Goal: Transaction & Acquisition: Purchase product/service

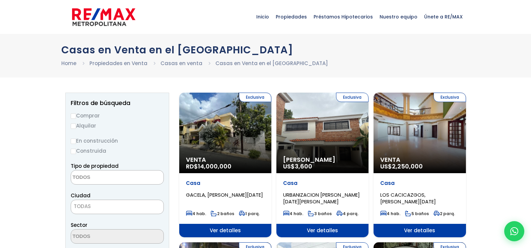
select select
click at [79, 115] on label "Comprar" at bounding box center [117, 115] width 93 height 8
click at [76, 115] on input "Comprar" at bounding box center [73, 115] width 5 height 5
radio input "true"
click at [93, 181] on textarea "Search" at bounding box center [103, 177] width 65 height 14
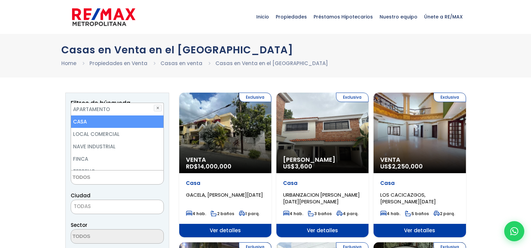
click at [86, 123] on li "CASA" at bounding box center [117, 121] width 93 height 12
select select "house"
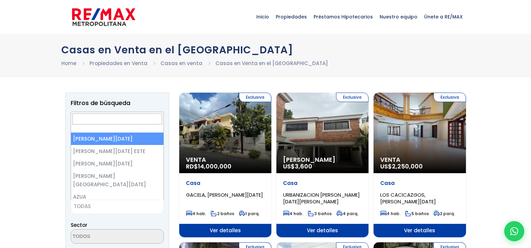
click at [81, 209] on span "TODAS" at bounding box center [82, 205] width 17 height 7
select select "1"
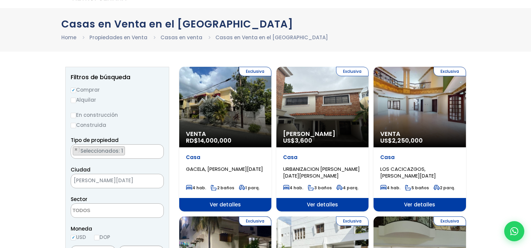
scroll to position [101, 0]
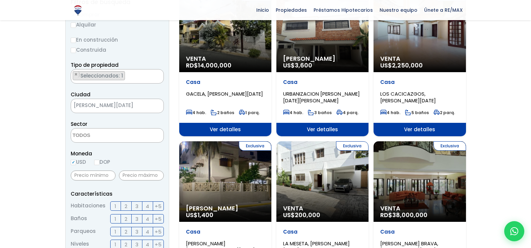
click at [119, 138] on textarea "Search" at bounding box center [103, 135] width 65 height 14
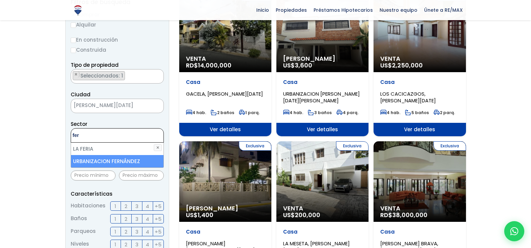
type textarea "fer"
click at [107, 165] on li "URBANIZACION FERNÁNDEZ" at bounding box center [117, 161] width 93 height 12
select select "110"
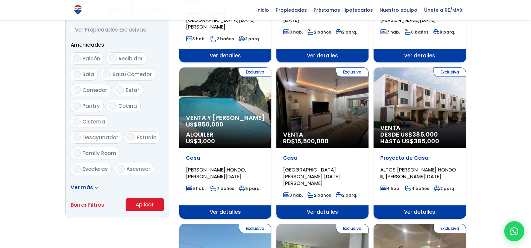
scroll to position [369, 0]
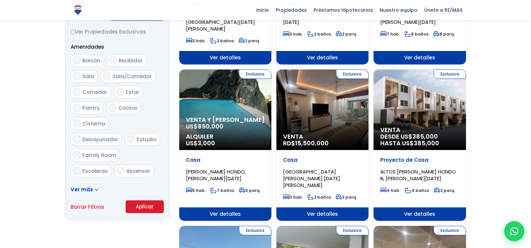
scroll to position [427, 0]
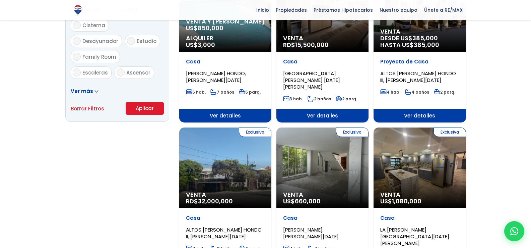
click at [144, 108] on button "Aplicar" at bounding box center [145, 108] width 38 height 13
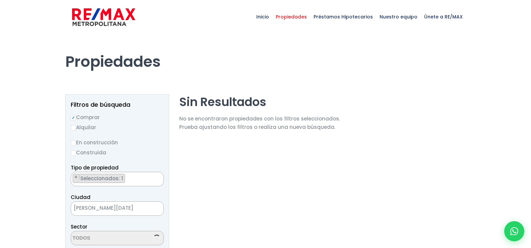
select select "110"
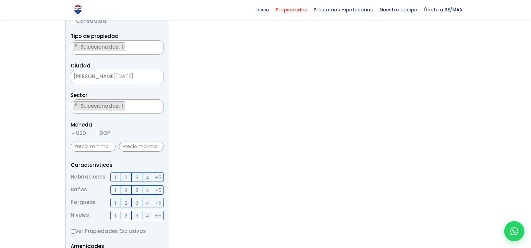
scroll to position [134, 0]
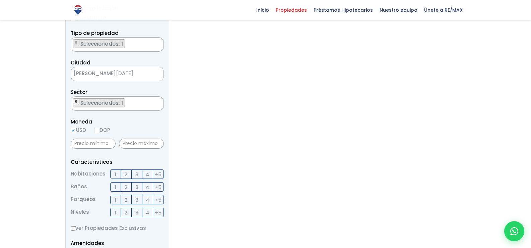
click at [76, 100] on span "×" at bounding box center [75, 102] width 3 height 6
select select
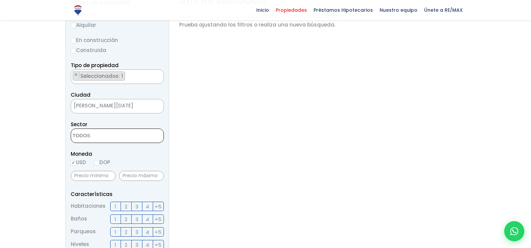
scroll to position [34, 0]
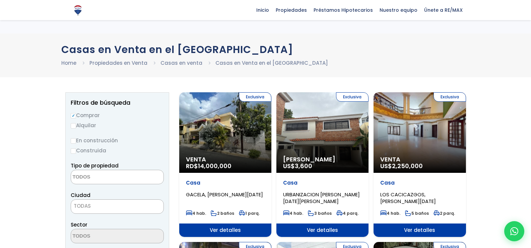
select select "house"
select select "1"
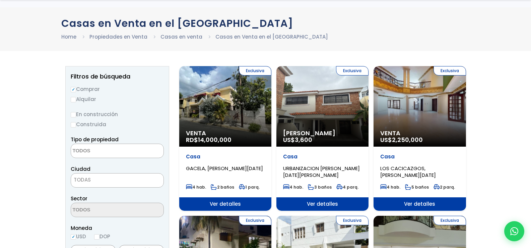
scroll to position [67, 0]
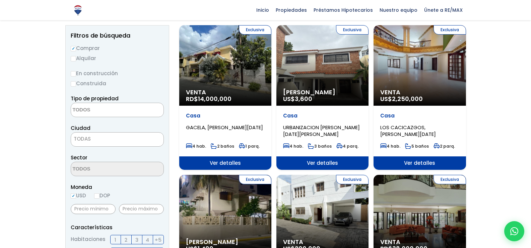
click at [112, 106] on textarea "Search" at bounding box center [103, 110] width 65 height 14
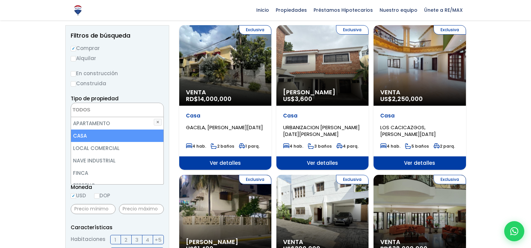
click at [94, 134] on li "CASA" at bounding box center [117, 135] width 93 height 12
select select "house"
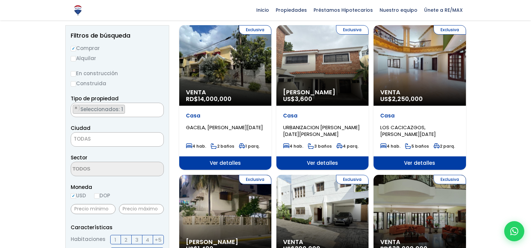
click at [83, 139] on span "TODAS" at bounding box center [82, 138] width 17 height 7
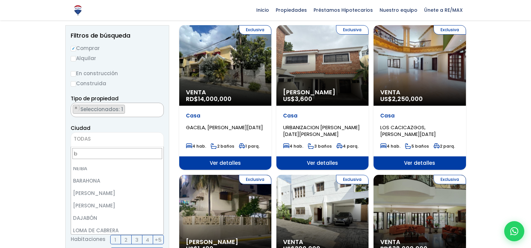
scroll to position [0, 0]
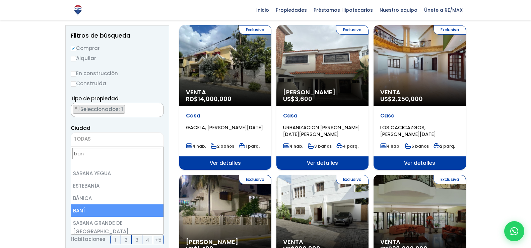
type input "ban"
select select "79"
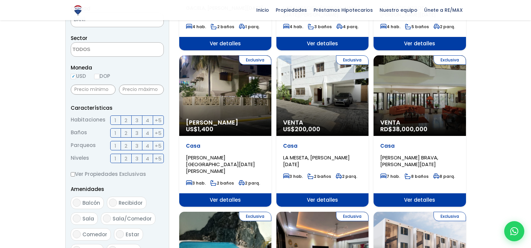
scroll to position [235, 0]
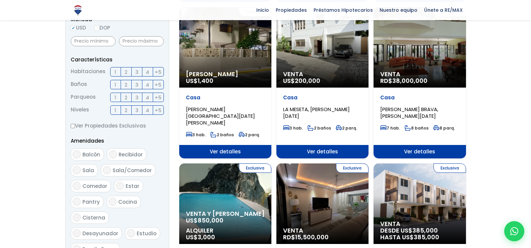
click at [100, 27] on input "DOP" at bounding box center [96, 27] width 5 height 5
radio input "true"
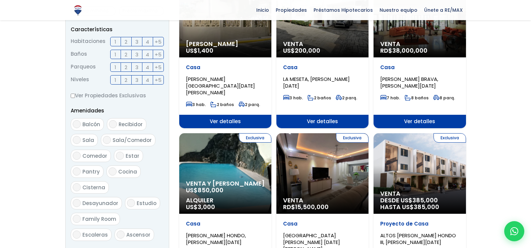
scroll to position [369, 0]
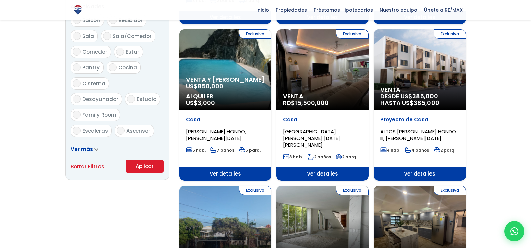
click at [141, 164] on button "Aplicar" at bounding box center [145, 166] width 38 height 13
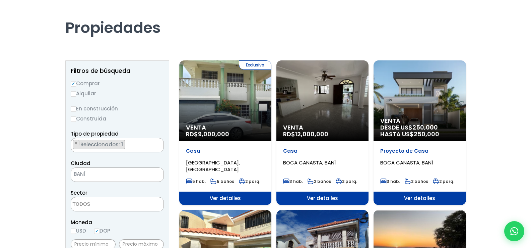
scroll to position [34, 0]
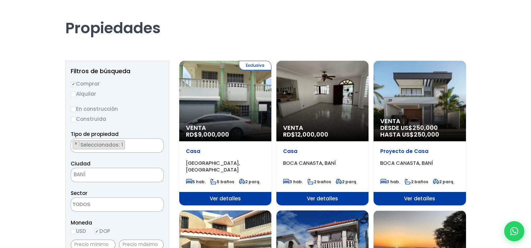
click at [233, 102] on div "Exclusiva Venta RD$ 9,000,000" at bounding box center [225, 101] width 92 height 80
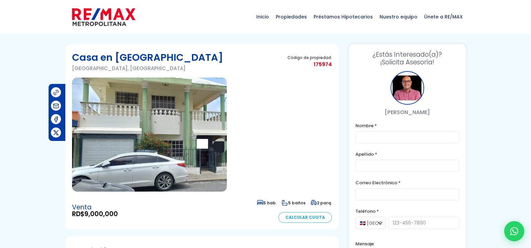
click at [121, 132] on img at bounding box center [149, 134] width 155 height 114
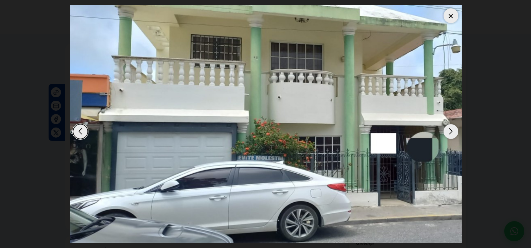
click at [446, 136] on div "Next slide" at bounding box center [451, 131] width 15 height 15
click at [65, 57] on dialog at bounding box center [266, 124] width 402 height 248
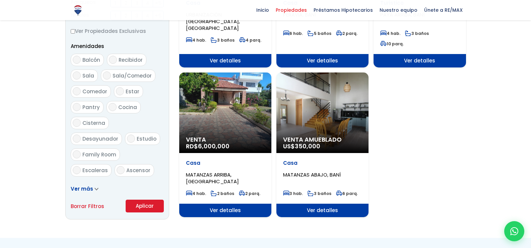
scroll to position [335, 0]
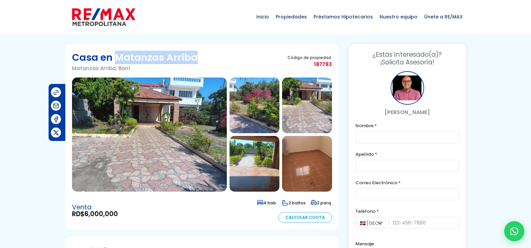
drag, startPoint x: 198, startPoint y: 59, endPoint x: 117, endPoint y: 57, distance: 80.8
click at [117, 57] on div "Casa en Matanzas Arriba Matanzas Arriba, Baní Código de propiedad: 187793" at bounding box center [202, 64] width 260 height 27
drag, startPoint x: 0, startPoint y: 70, endPoint x: 3, endPoint y: 73, distance: 3.8
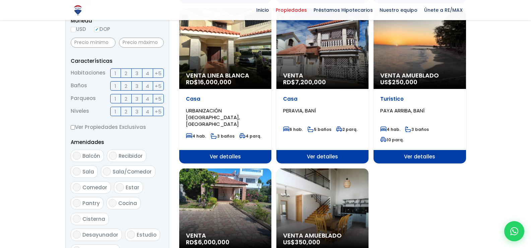
scroll to position [235, 0]
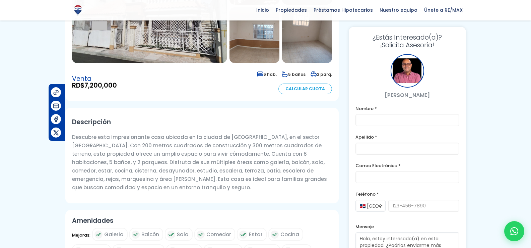
scroll to position [67, 0]
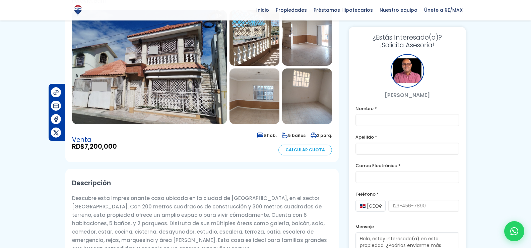
click at [170, 61] on img at bounding box center [149, 67] width 155 height 114
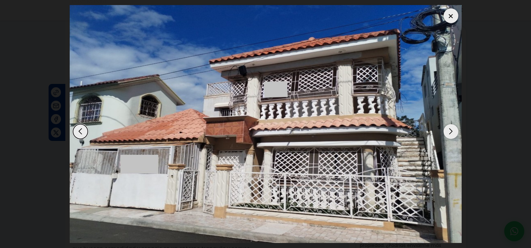
click at [457, 130] on div "Next slide" at bounding box center [451, 131] width 15 height 15
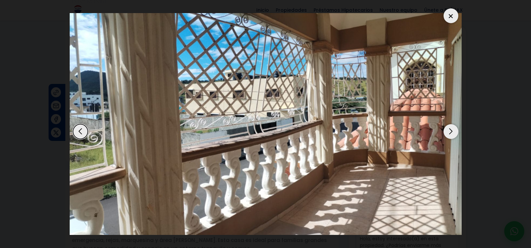
click at [457, 130] on div "Next slide" at bounding box center [451, 131] width 15 height 15
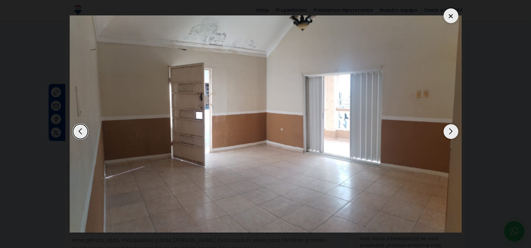
click at [457, 130] on div "Next slide" at bounding box center [451, 131] width 15 height 15
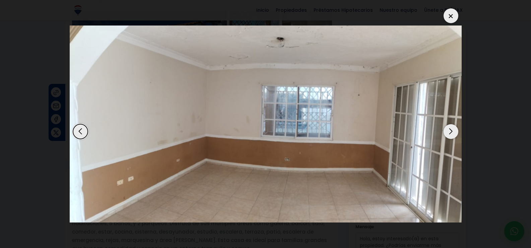
click at [457, 130] on div "Next slide" at bounding box center [451, 131] width 15 height 15
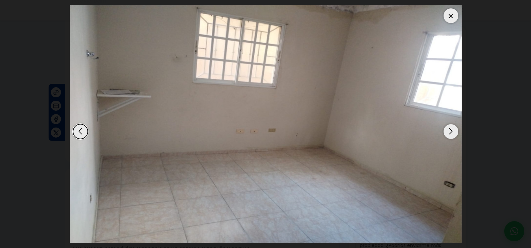
click at [457, 130] on div "Next slide" at bounding box center [451, 131] width 15 height 15
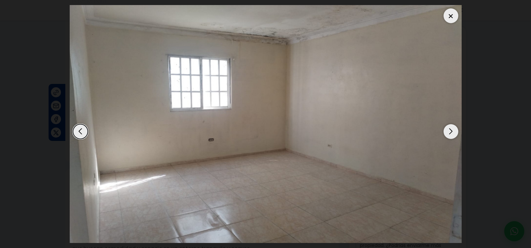
click at [457, 130] on div "Next slide" at bounding box center [451, 131] width 15 height 15
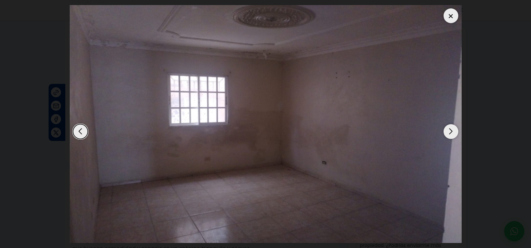
click at [457, 130] on div "Next slide" at bounding box center [451, 131] width 15 height 15
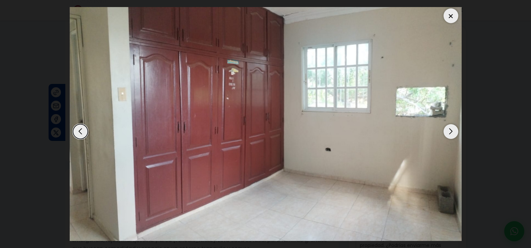
click at [457, 130] on div "Next slide" at bounding box center [451, 131] width 15 height 15
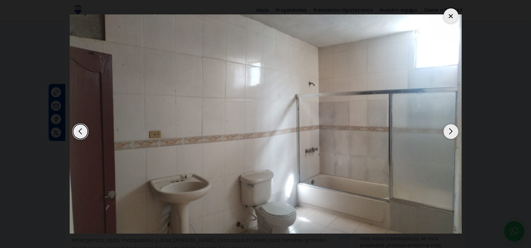
click at [457, 130] on div "Next slide" at bounding box center [451, 131] width 15 height 15
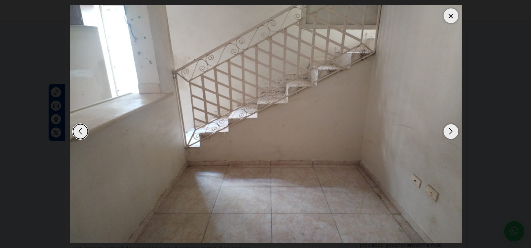
click at [457, 130] on div "Next slide" at bounding box center [451, 131] width 15 height 15
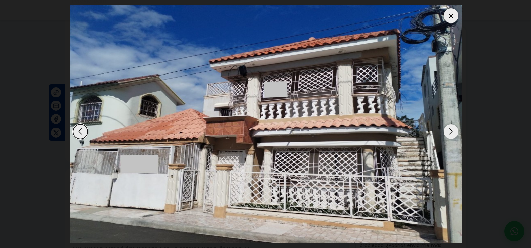
click at [457, 130] on div "Next slide" at bounding box center [451, 131] width 15 height 15
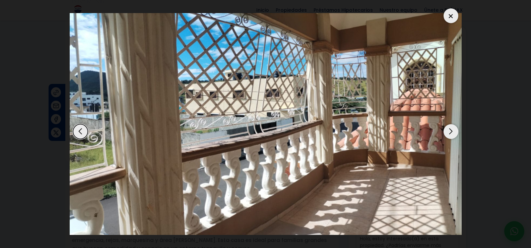
click at [457, 130] on div "Next slide" at bounding box center [451, 131] width 15 height 15
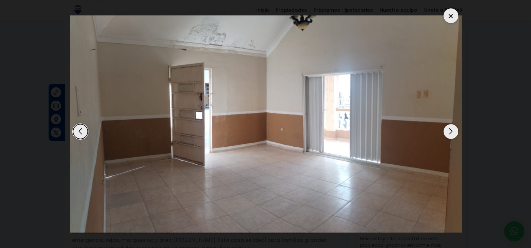
click at [457, 130] on div "Next slide" at bounding box center [451, 131] width 15 height 15
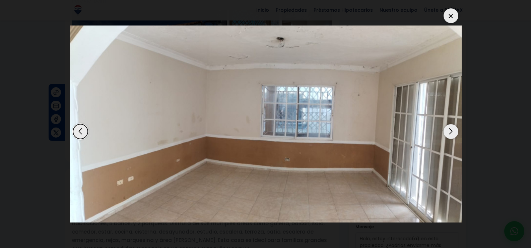
click at [65, 51] on dialog at bounding box center [266, 124] width 402 height 248
